Goal: Navigation & Orientation: Find specific page/section

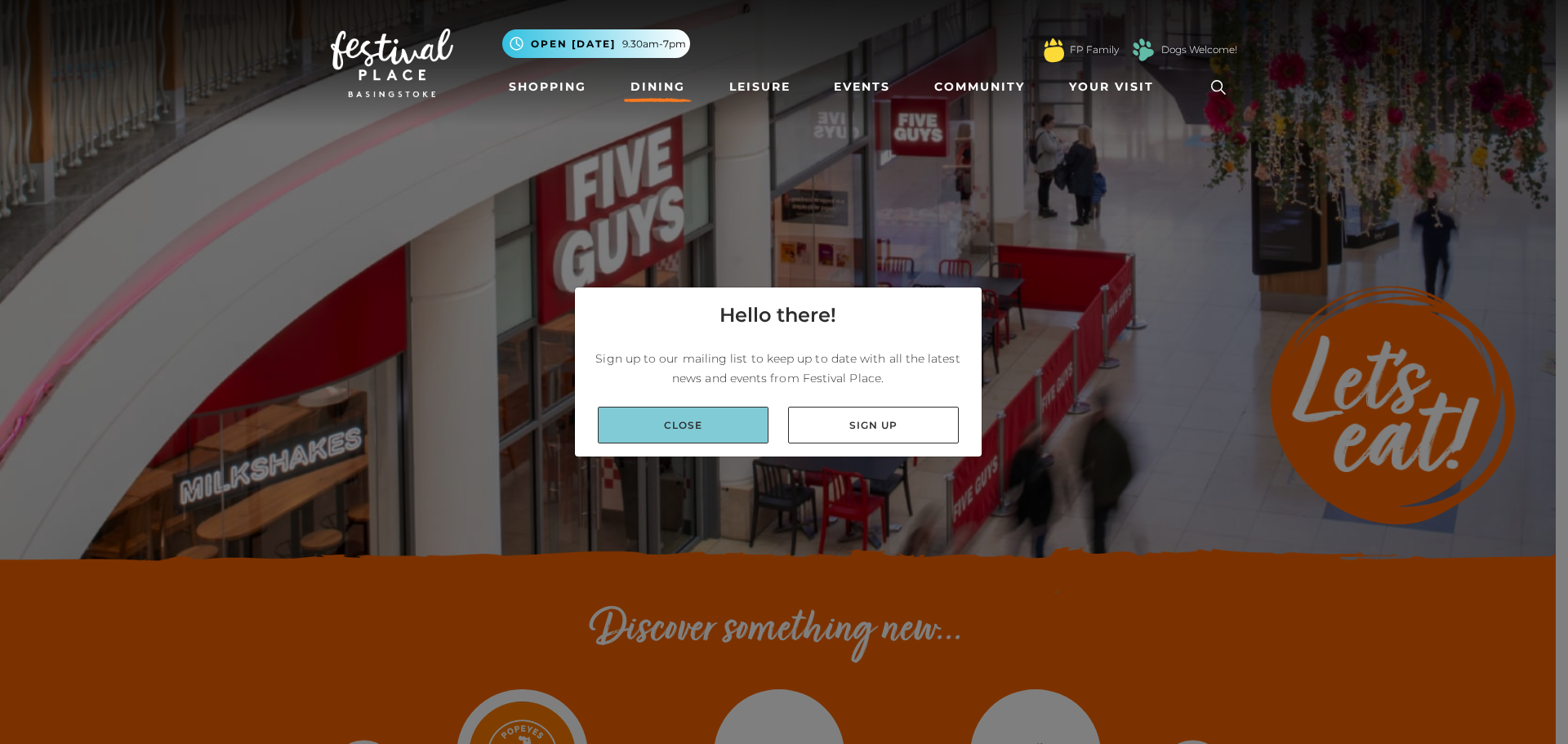
click at [719, 431] on link "Close" at bounding box center [683, 425] width 170 height 37
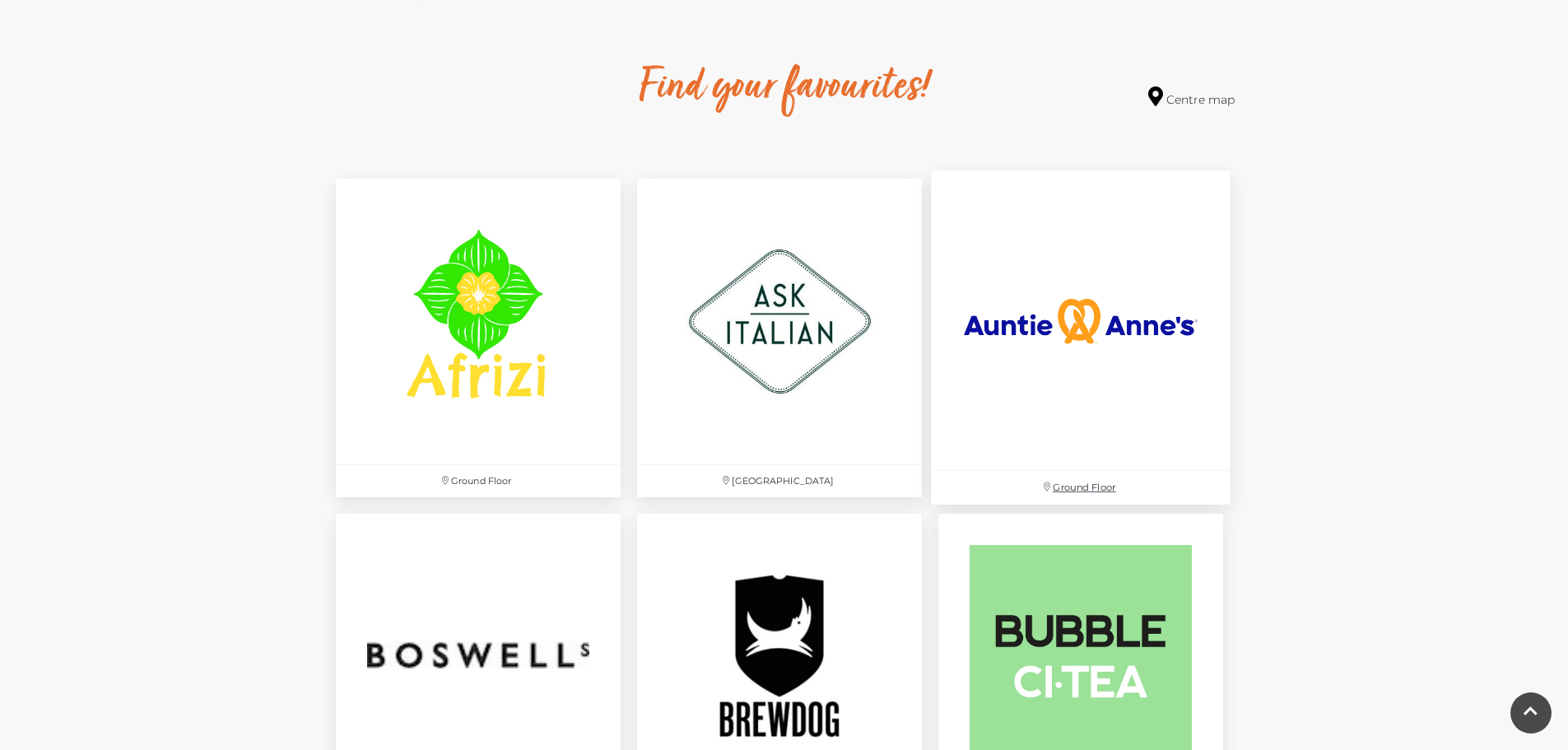
scroll to position [1070, 0]
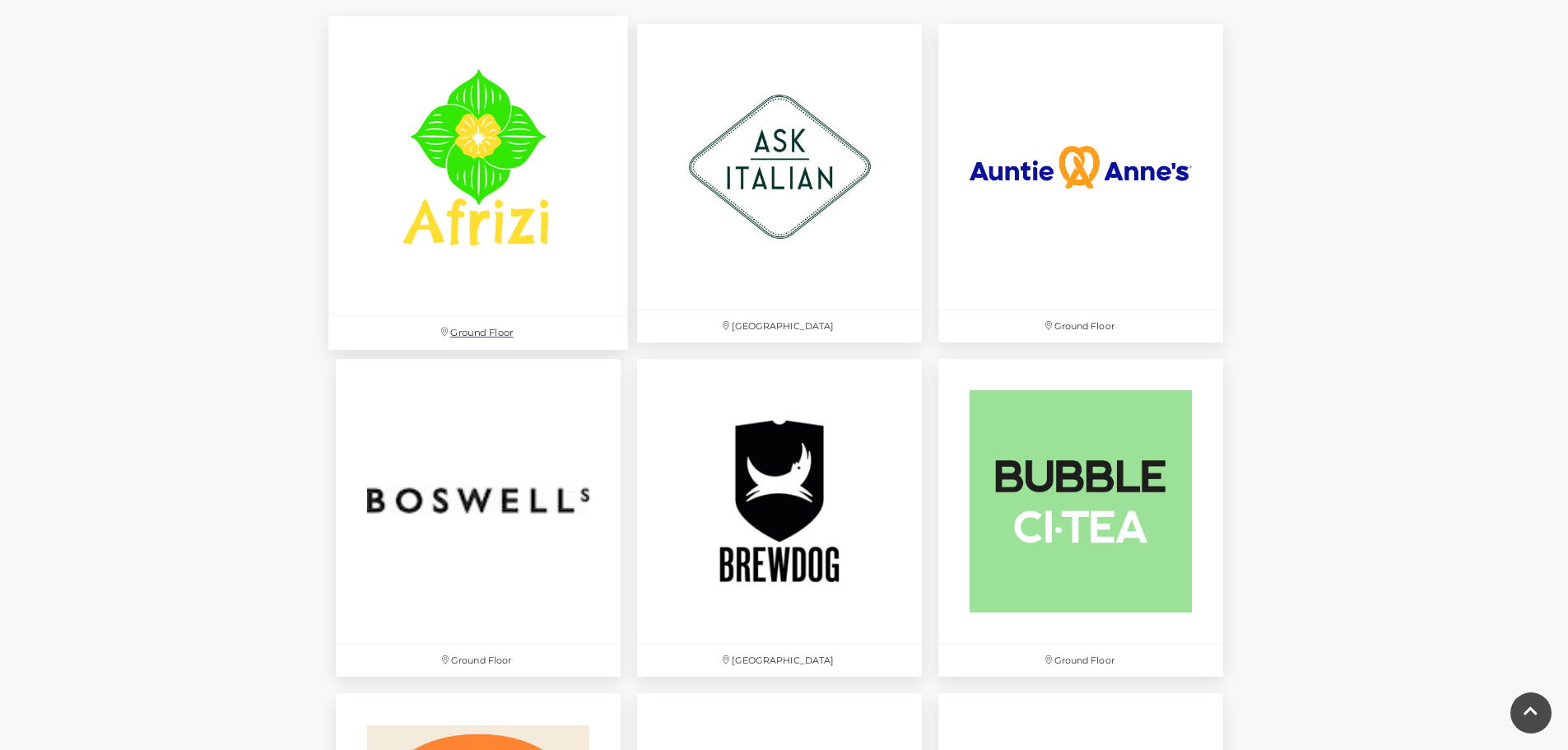
click at [555, 255] on img at bounding box center [478, 166] width 300 height 299
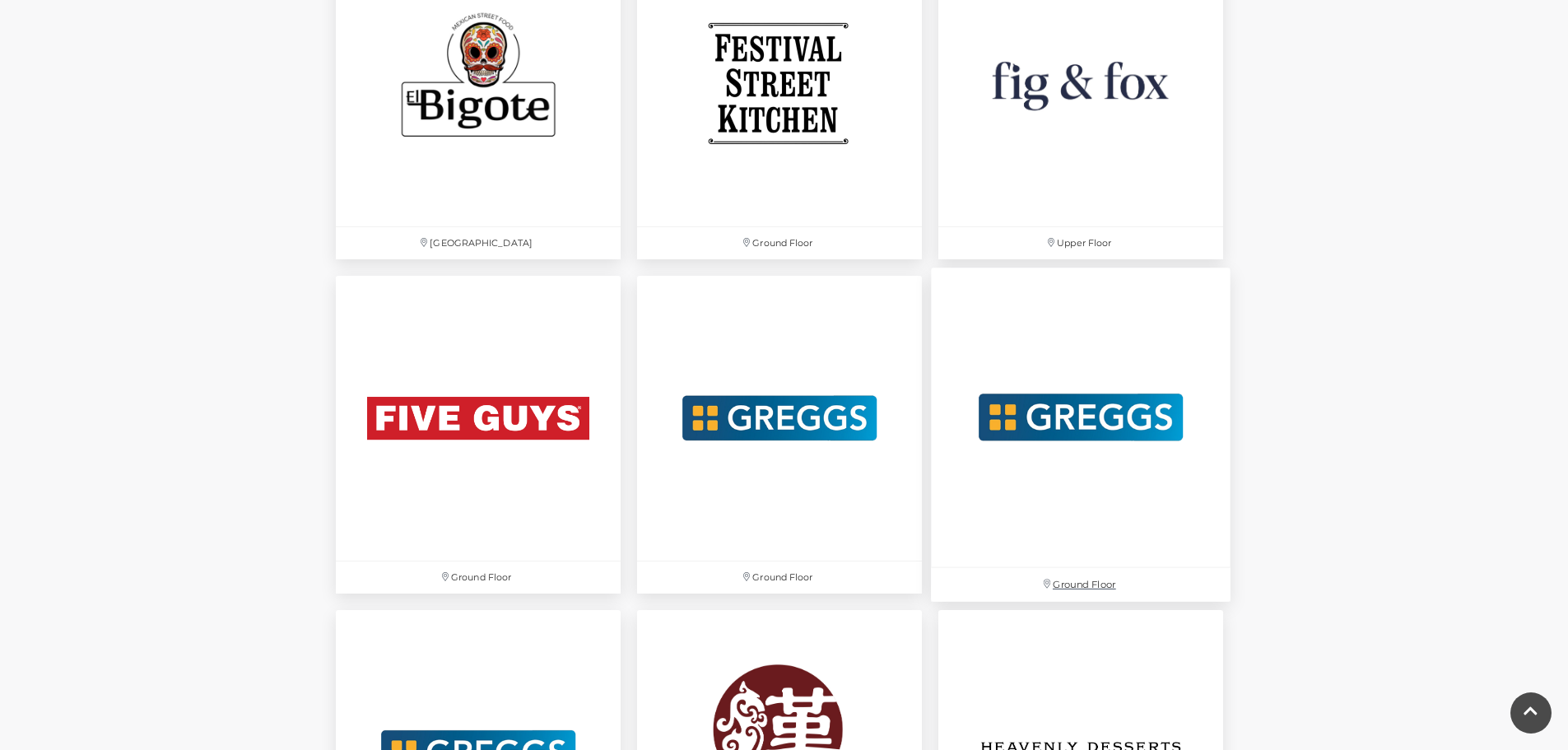
scroll to position [2798, 0]
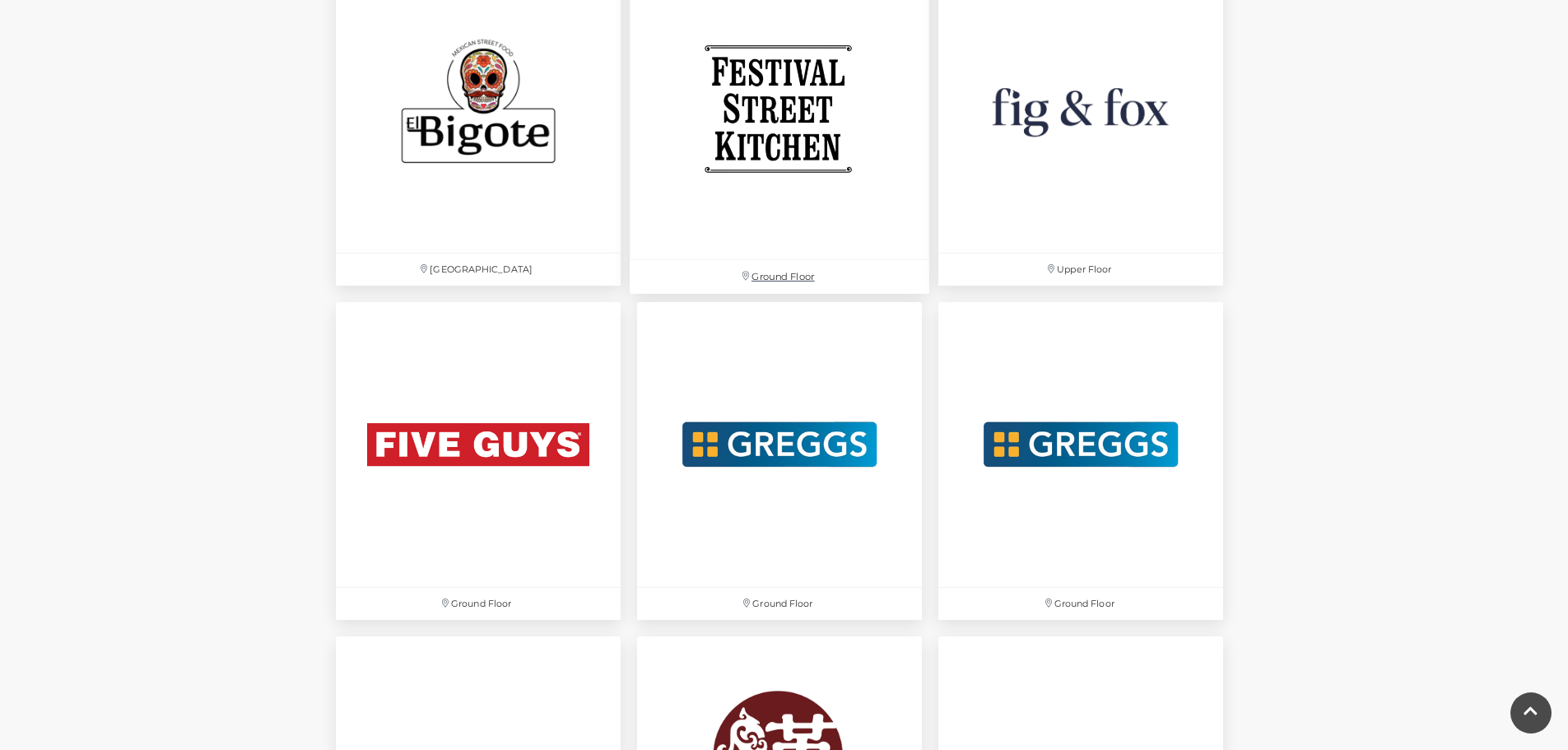
click at [840, 225] on img at bounding box center [779, 109] width 300 height 299
click at [1058, 223] on img at bounding box center [1080, 109] width 300 height 299
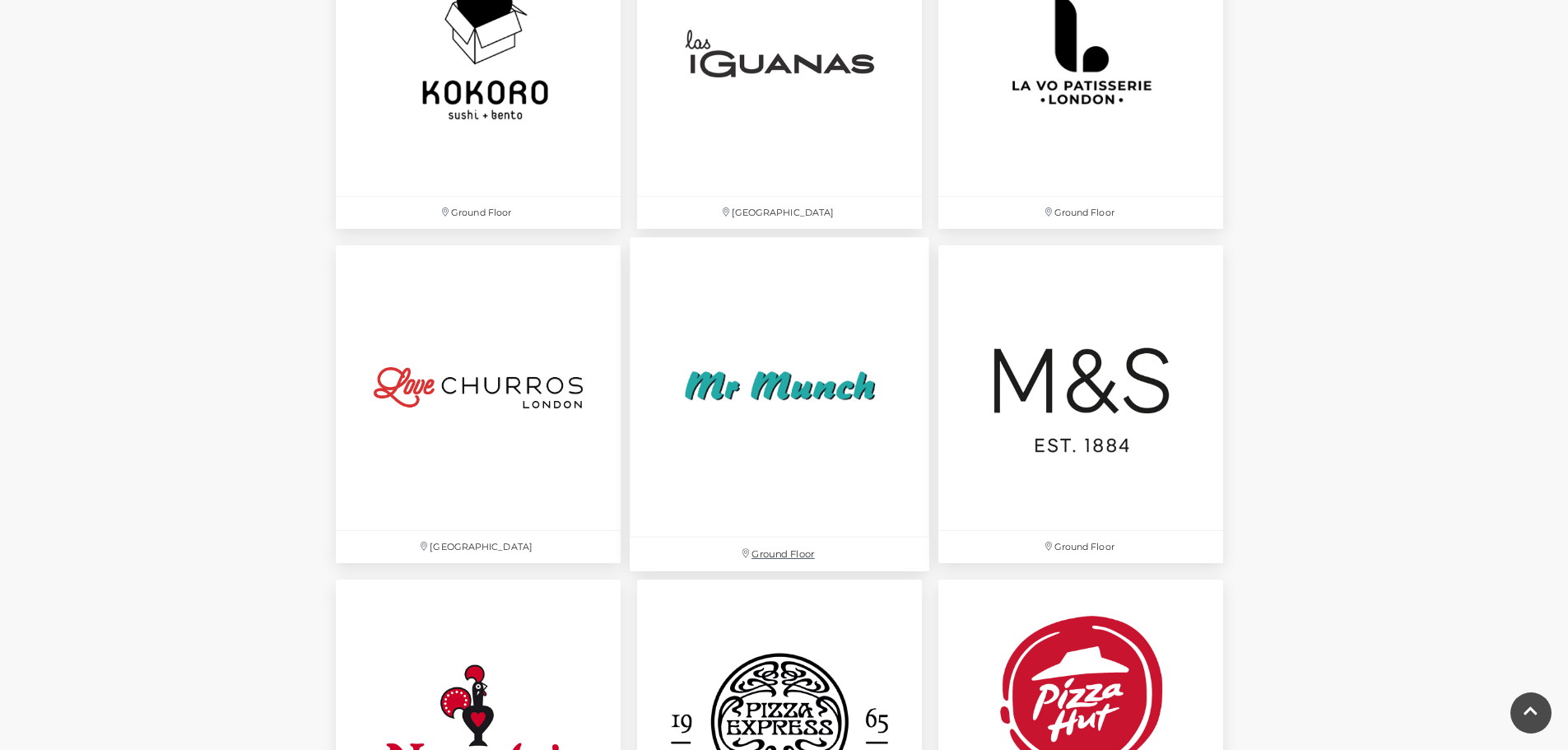
scroll to position [3867, 0]
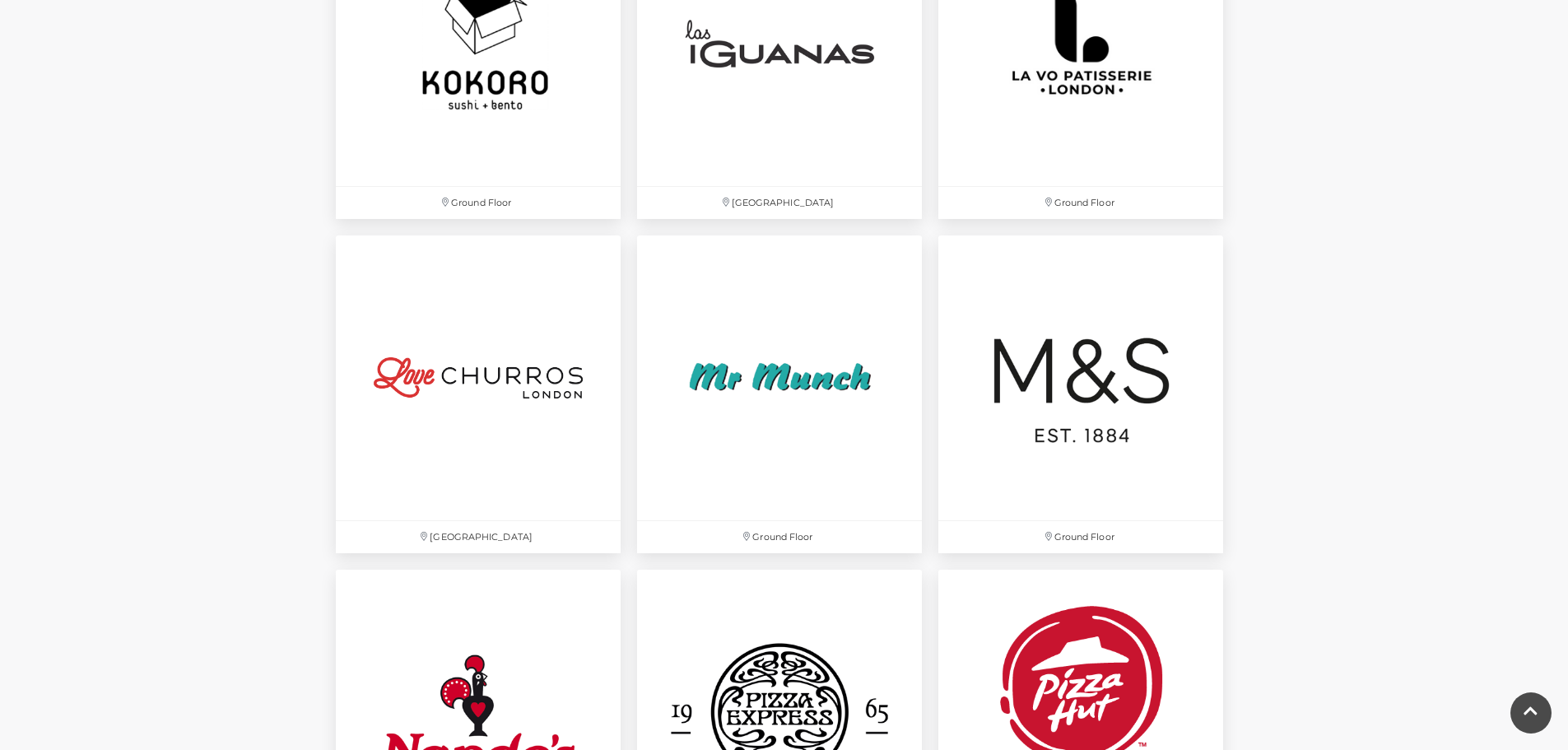
drag, startPoint x: 623, startPoint y: 386, endPoint x: 1413, endPoint y: 336, distance: 791.6
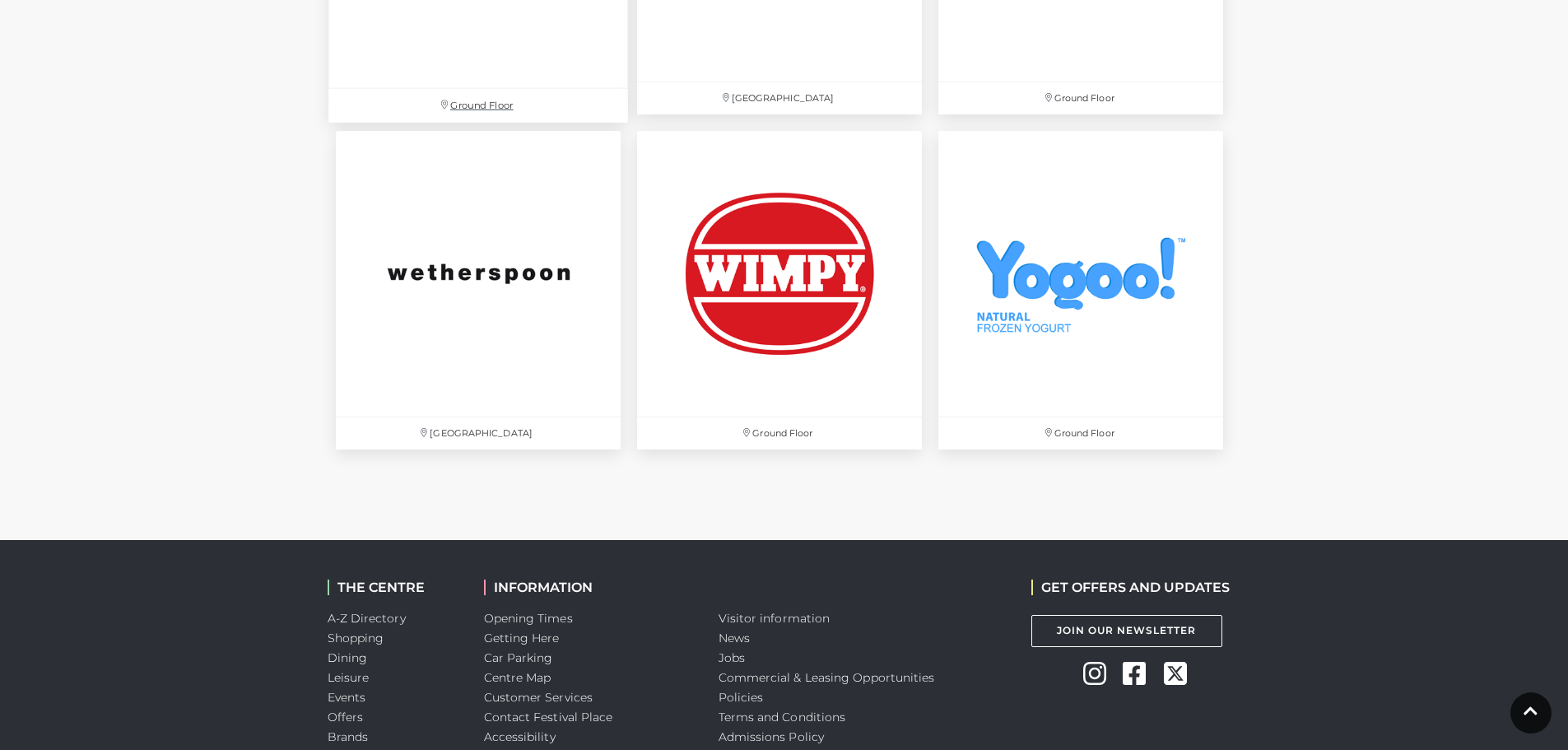
scroll to position [5805, 0]
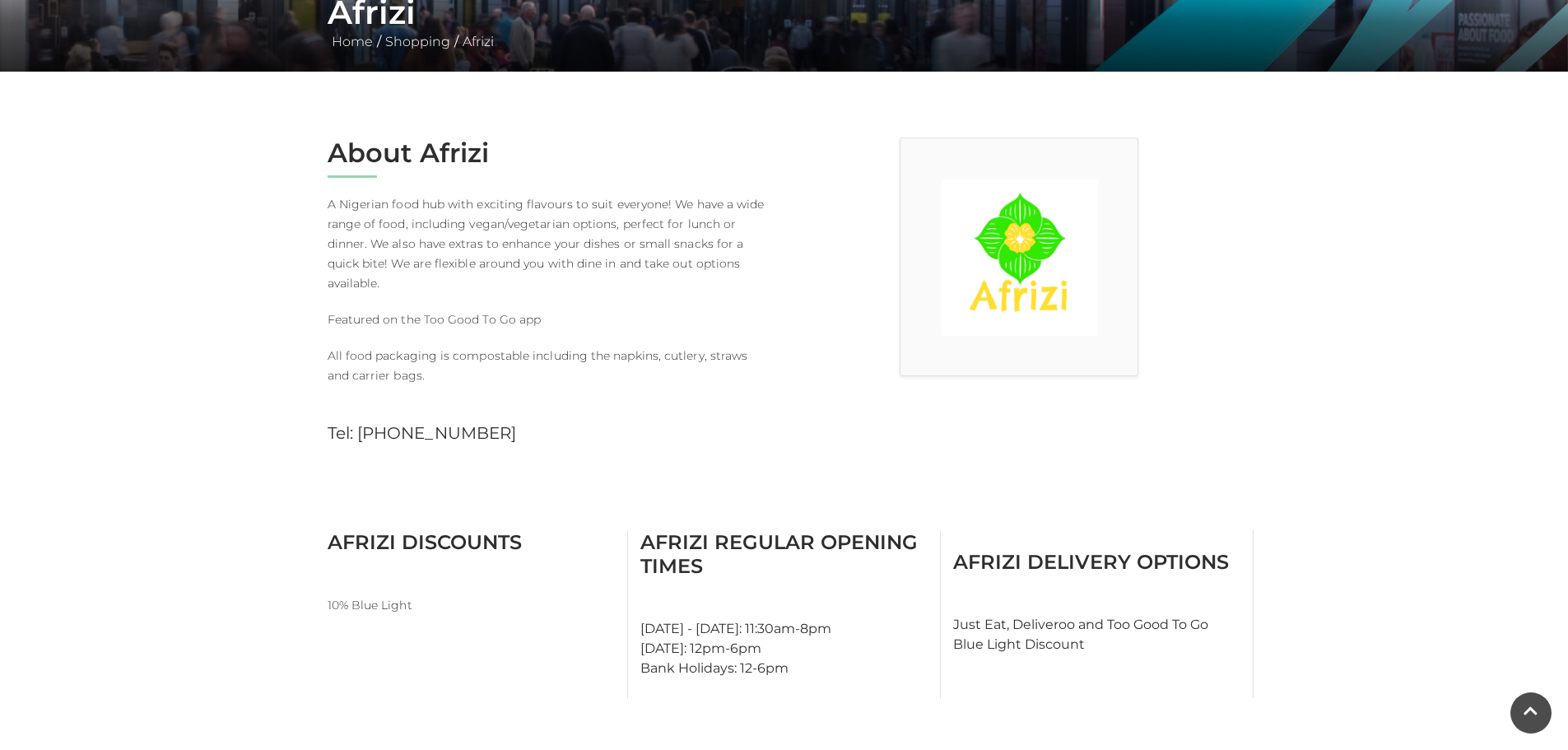
scroll to position [329, 0]
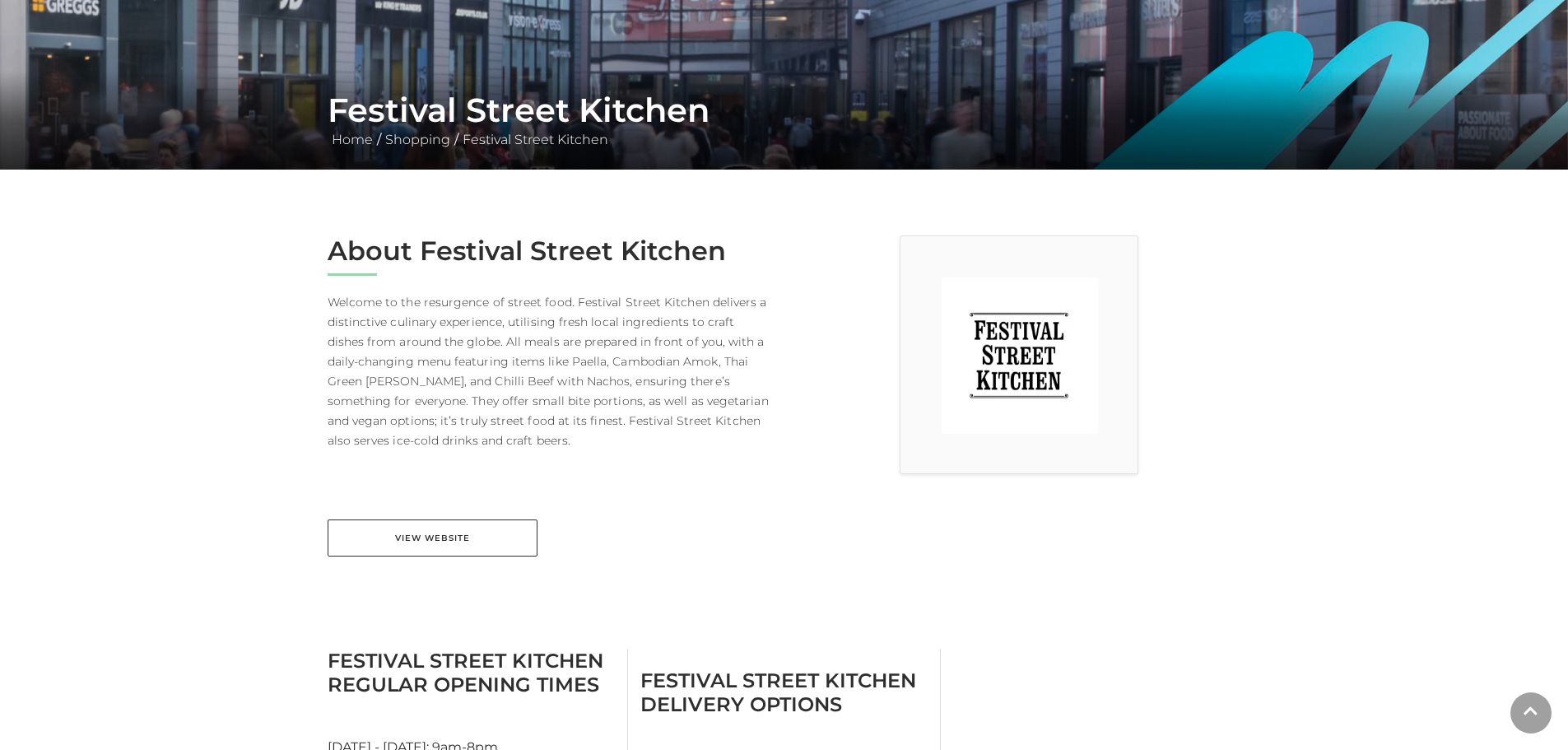
scroll to position [412, 0]
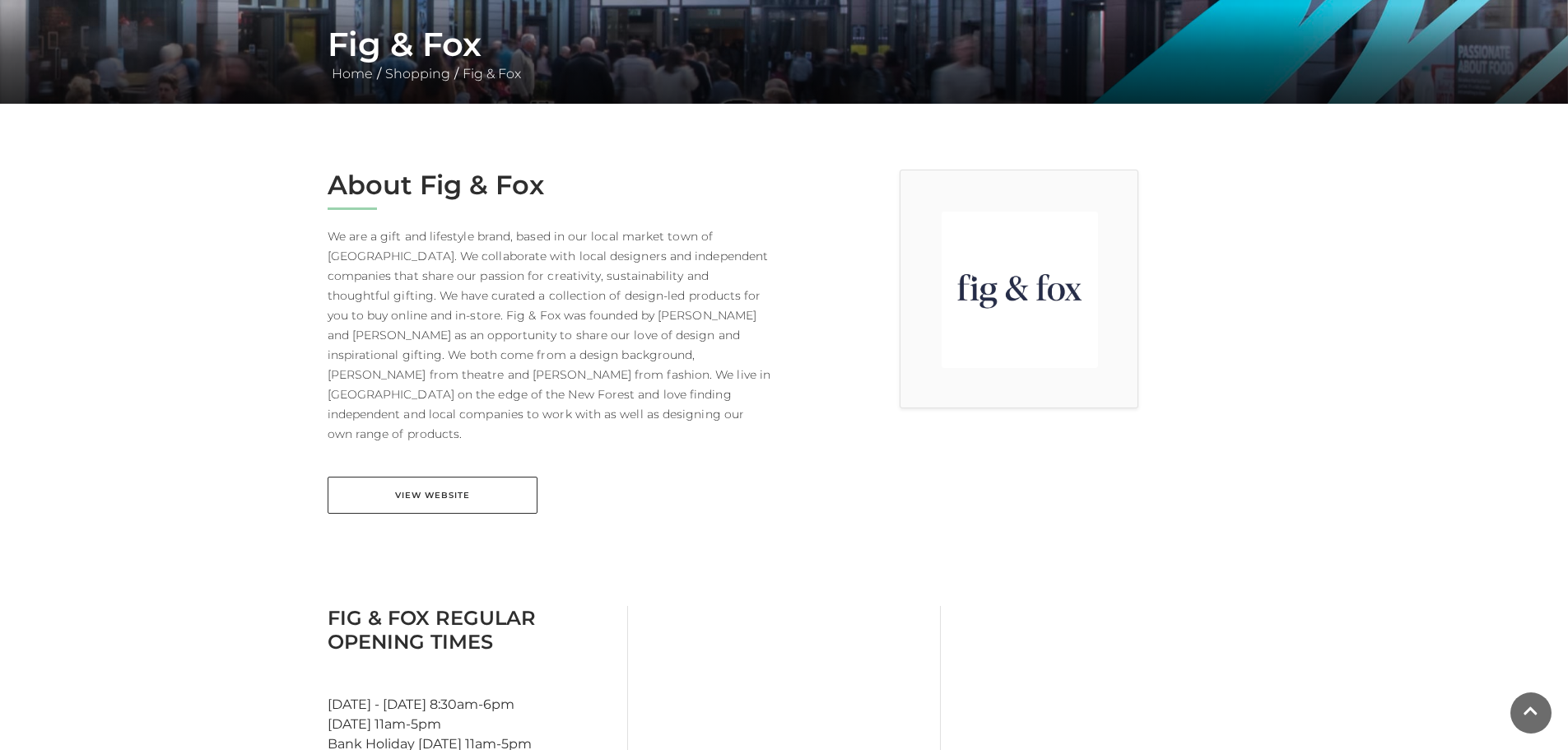
scroll to position [412, 0]
